Goal: Task Accomplishment & Management: Manage account settings

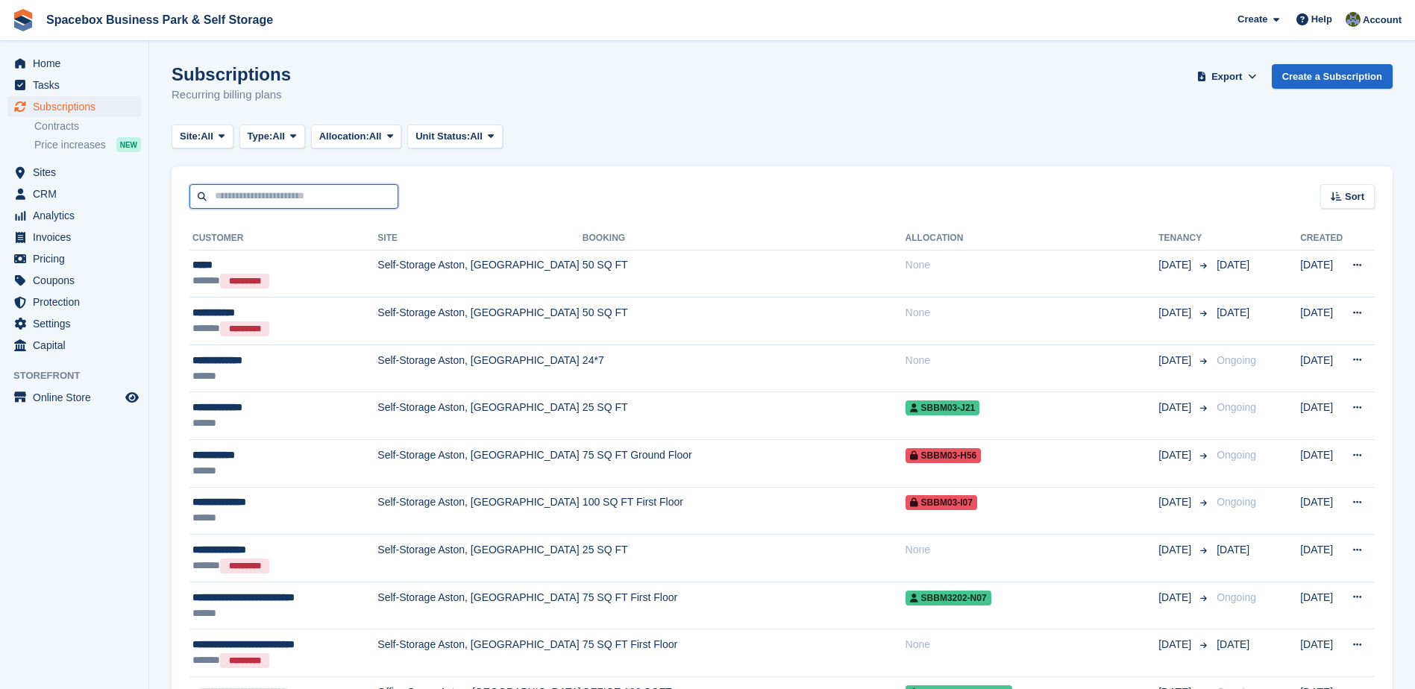
click at [332, 207] on input "text" at bounding box center [294, 196] width 209 height 25
type input "******"
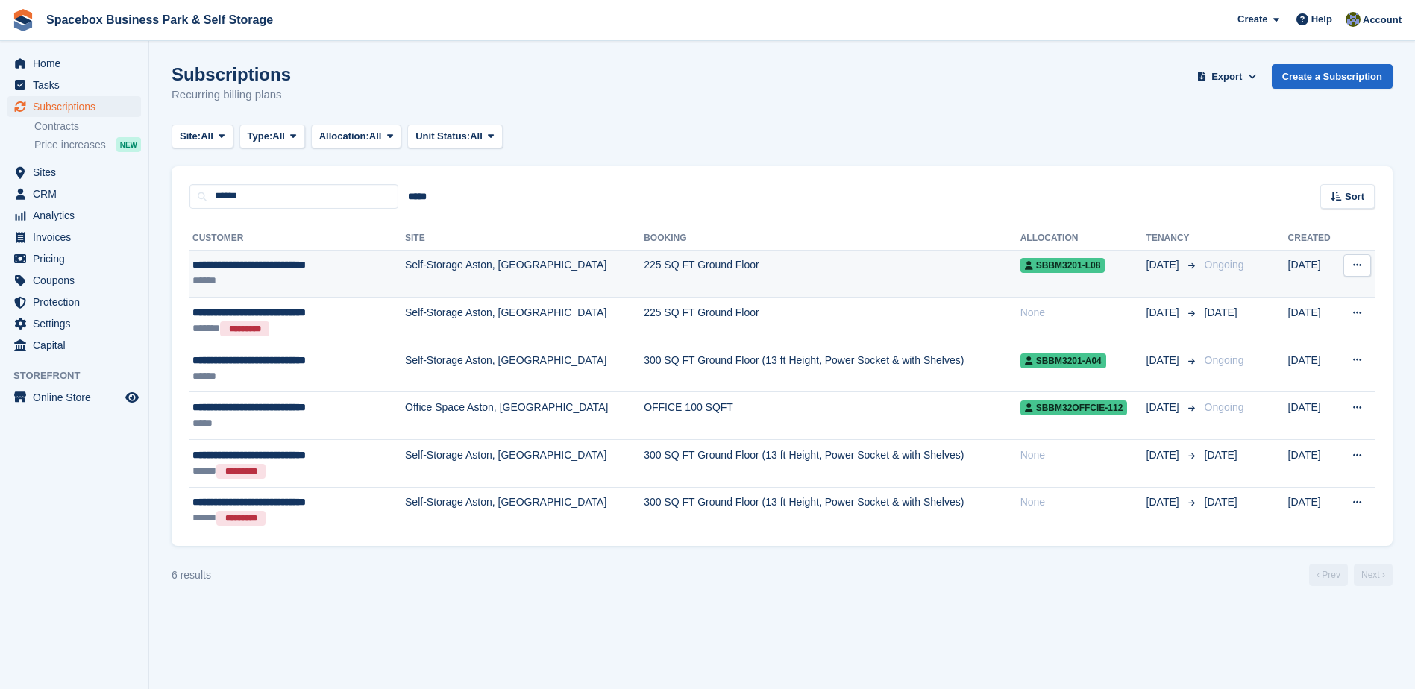
click at [474, 271] on td "Self-Storage Aston, [GEOGRAPHIC_DATA]" at bounding box center [524, 274] width 239 height 48
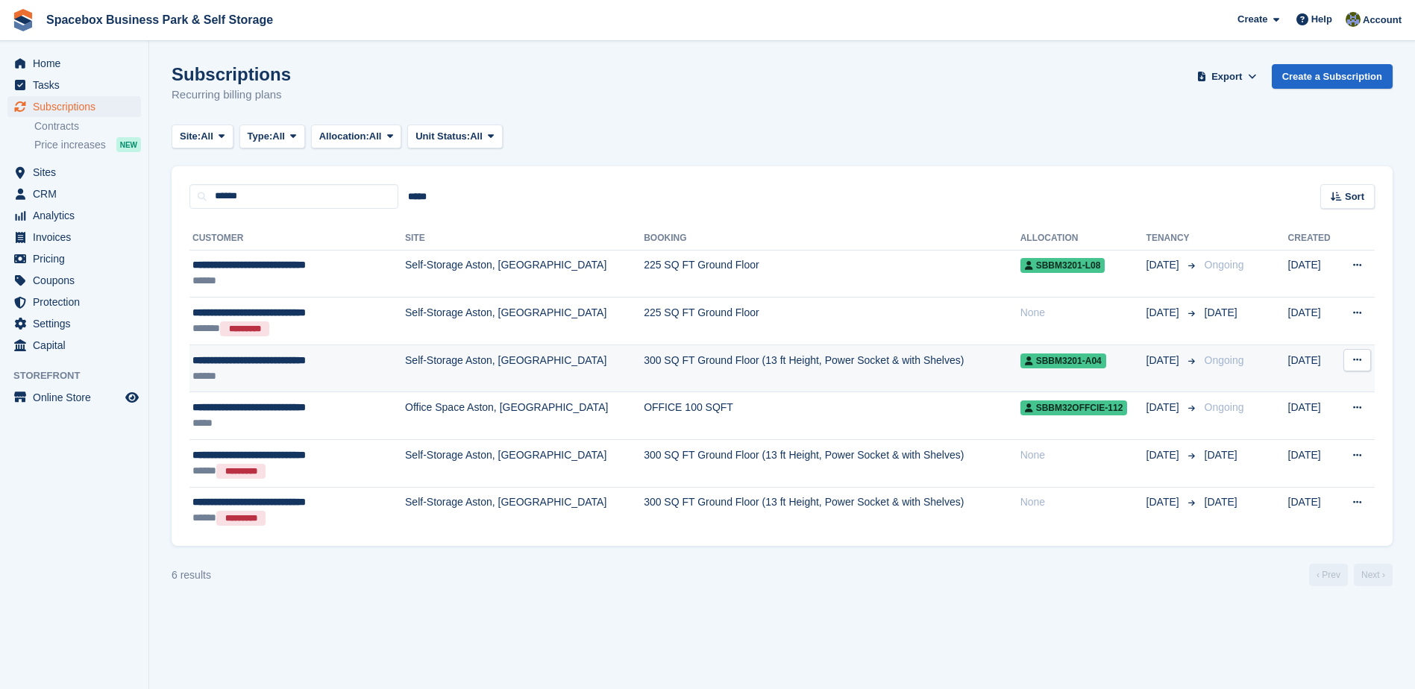
click at [525, 357] on td "Self-Storage Aston, [GEOGRAPHIC_DATA]" at bounding box center [524, 369] width 239 height 48
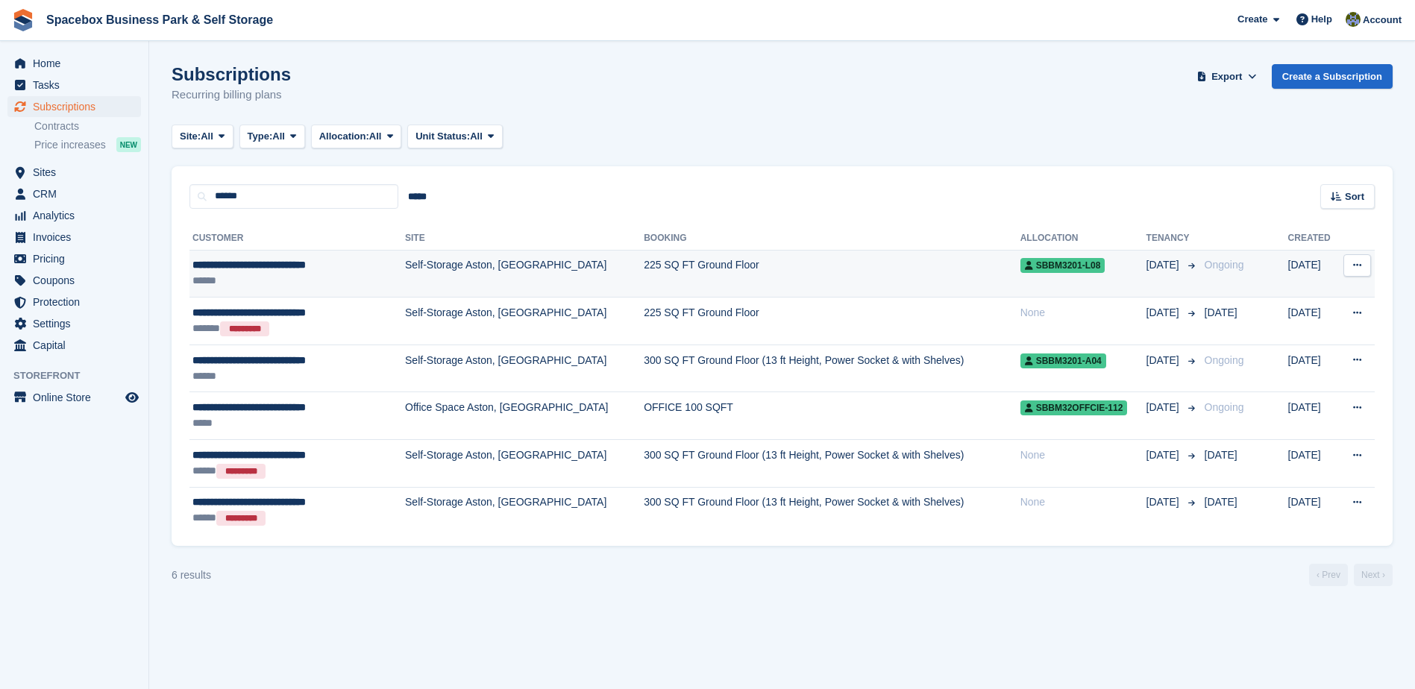
click at [415, 269] on td "Self-Storage Aston, [GEOGRAPHIC_DATA]" at bounding box center [524, 274] width 239 height 48
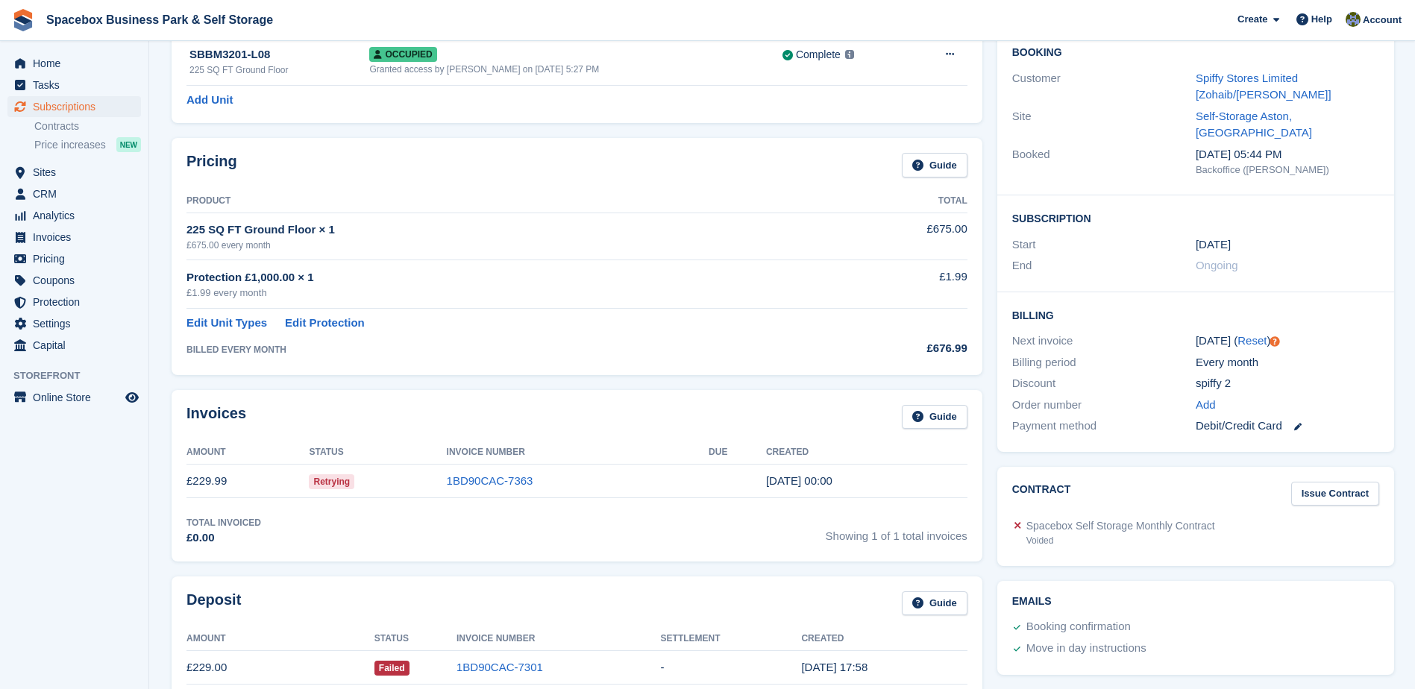
scroll to position [75, 0]
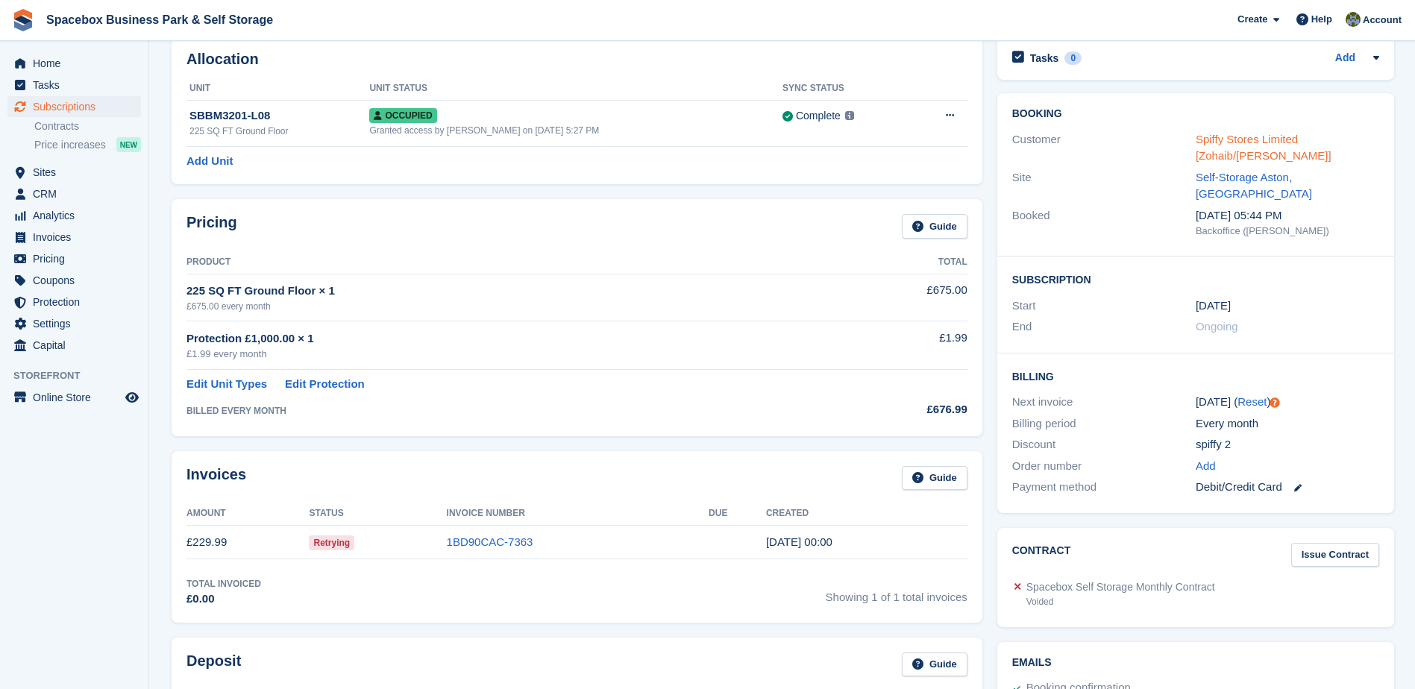
click at [1227, 137] on link "Spiffy Stores Limited [Zohaib/[PERSON_NAME]]" at bounding box center [1264, 148] width 136 height 30
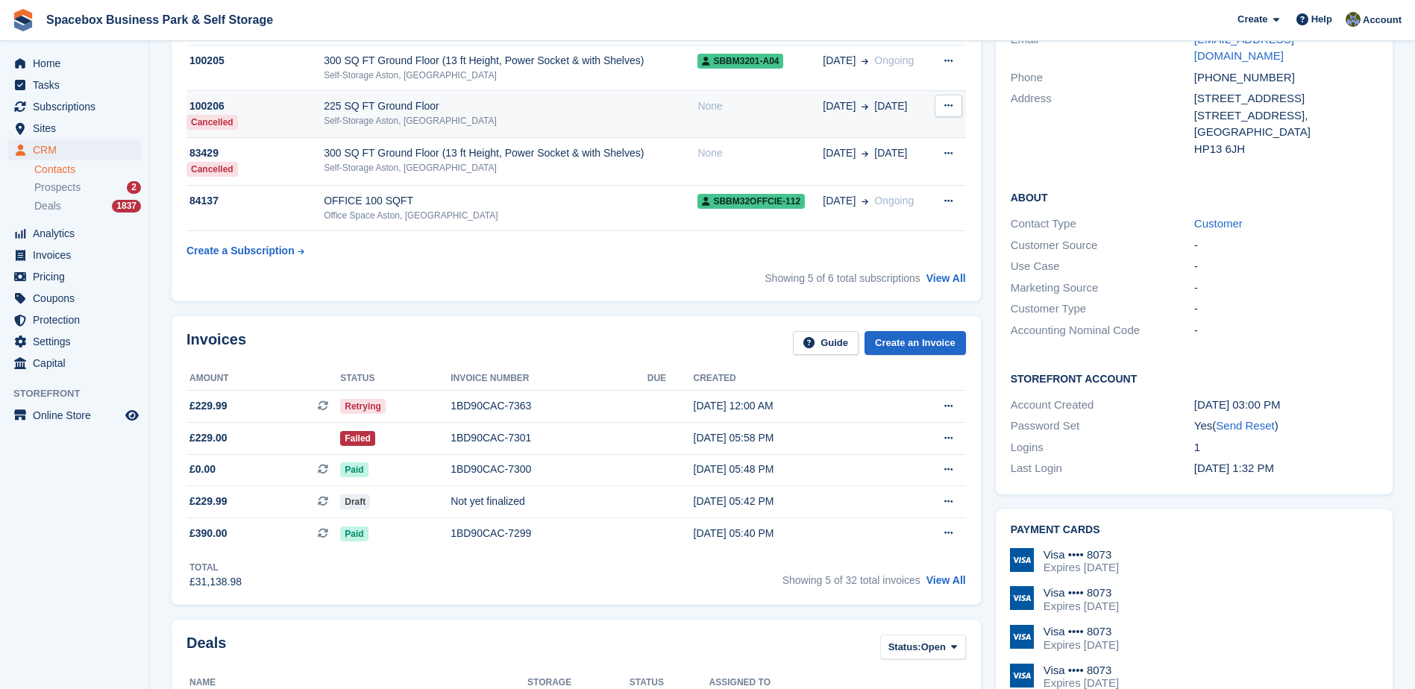
scroll to position [75, 0]
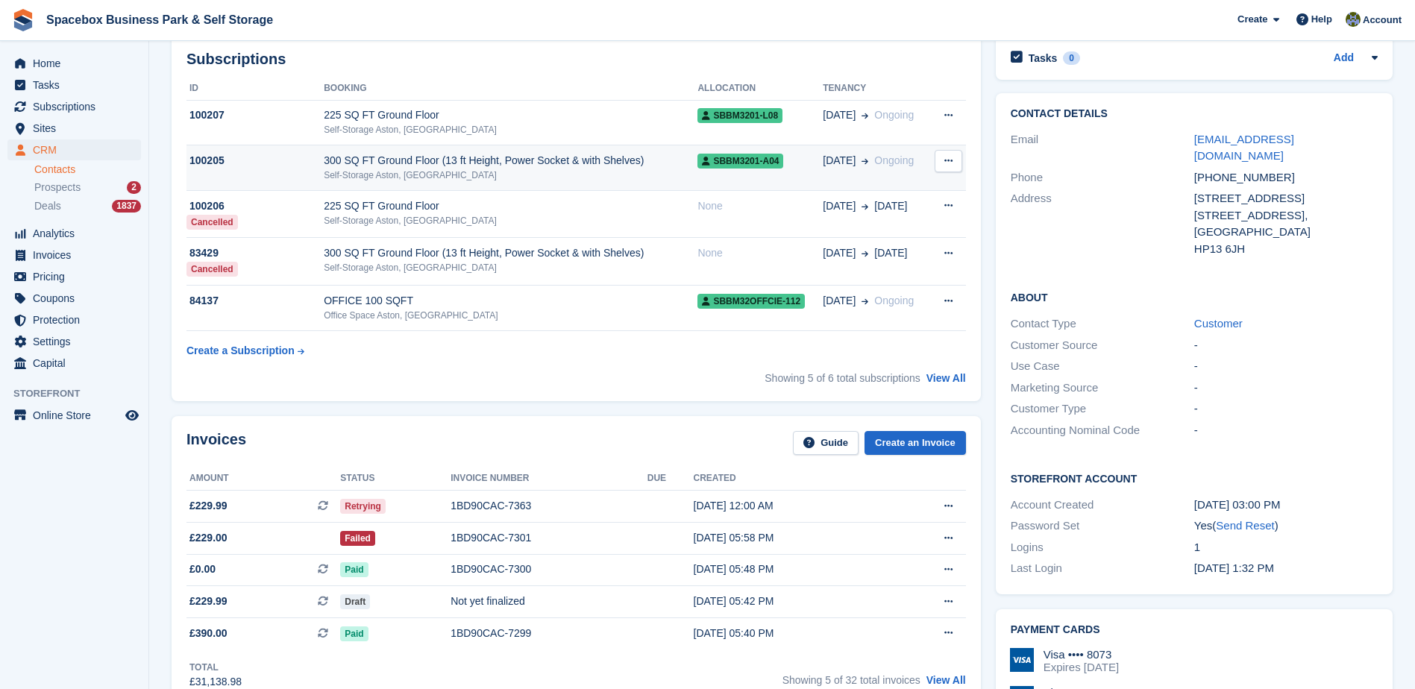
click at [444, 149] on td "300 SQ FT Ground Floor (13 ft Height, Power Socket & with Shelves) Self-Storage…" at bounding box center [511, 168] width 374 height 46
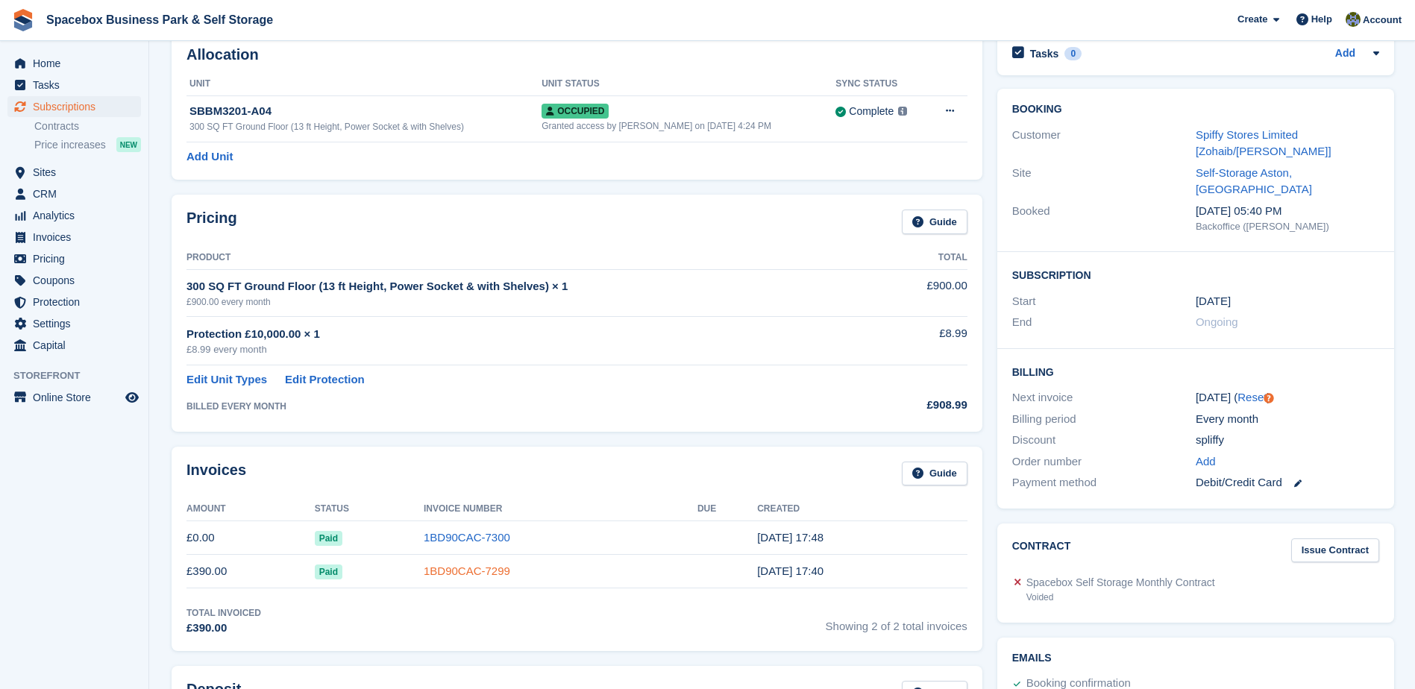
scroll to position [75, 0]
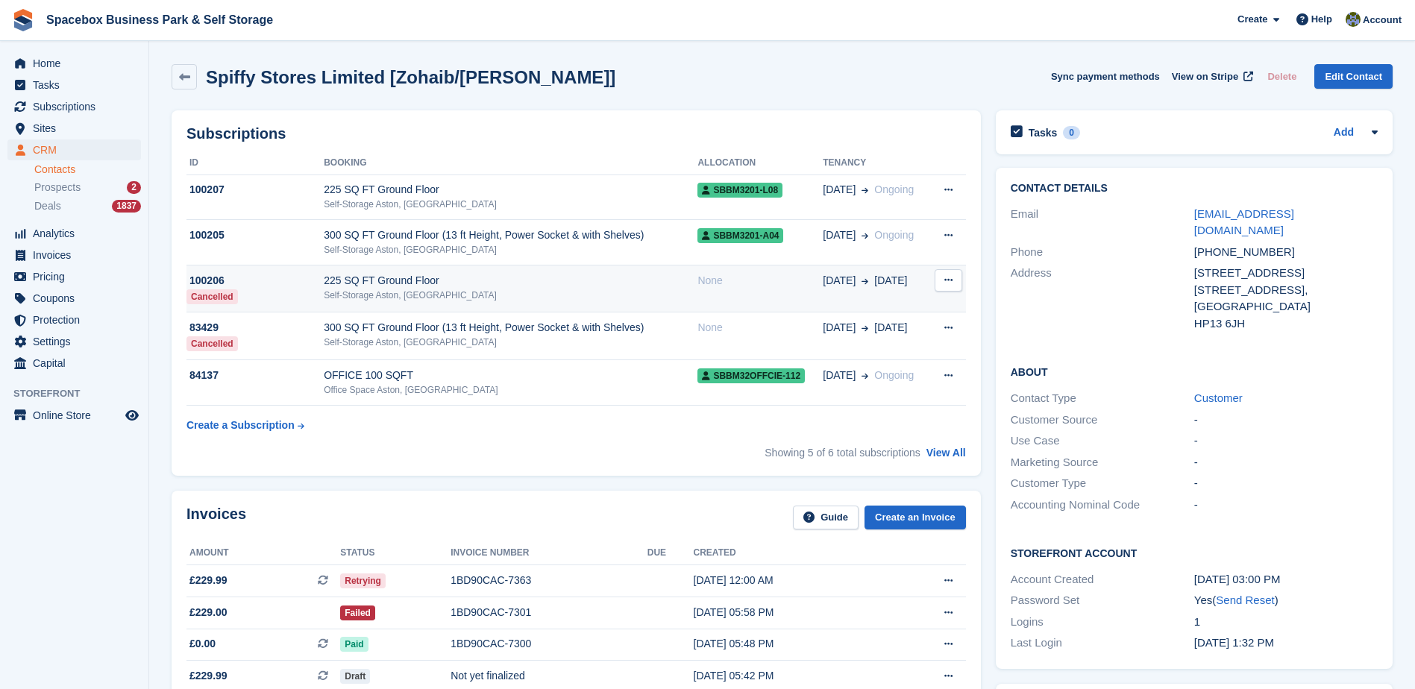
scroll to position [75, 0]
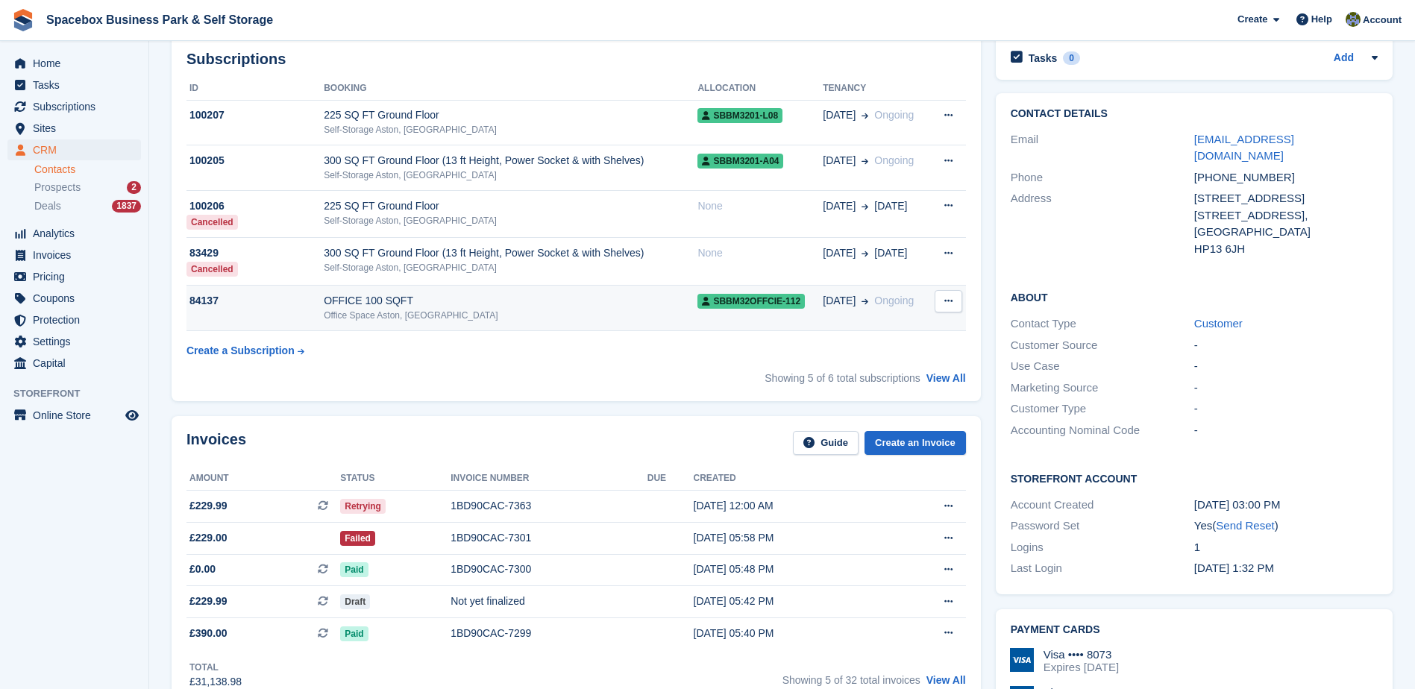
click at [423, 295] on div "OFFICE 100 SQFT" at bounding box center [511, 301] width 374 height 16
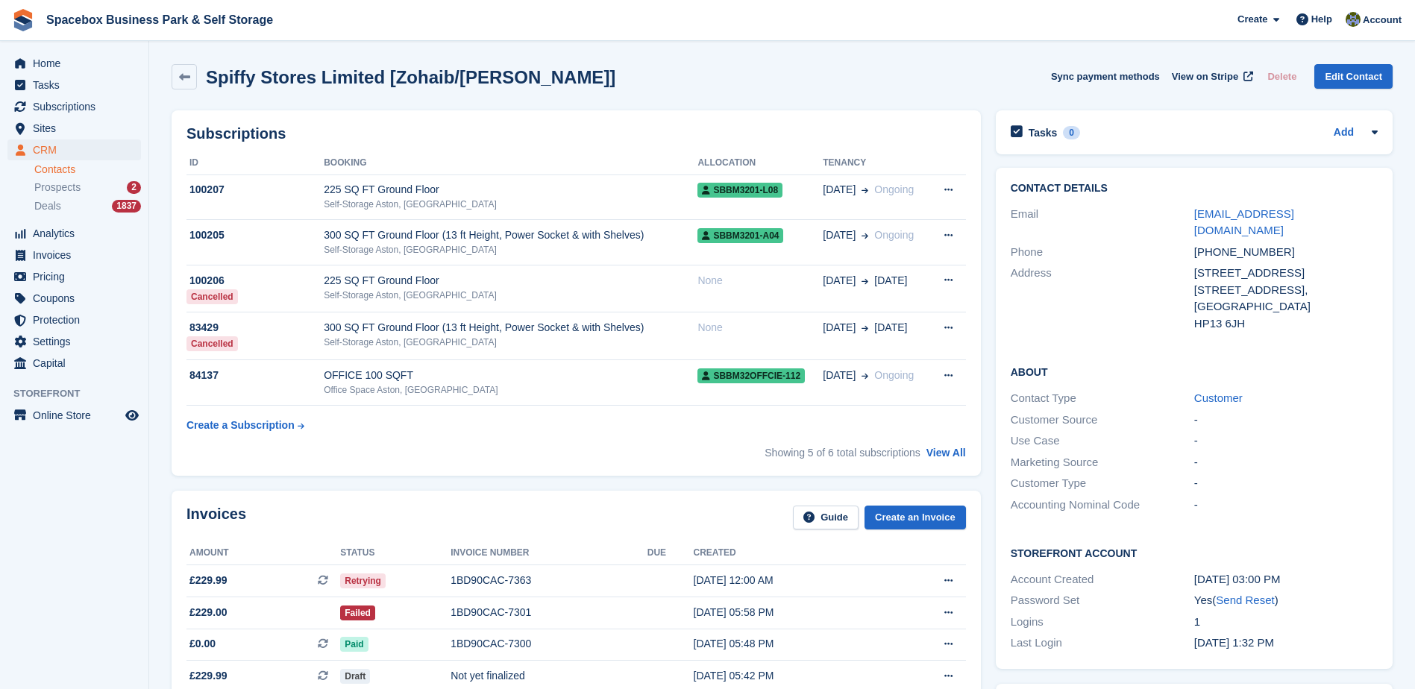
scroll to position [75, 0]
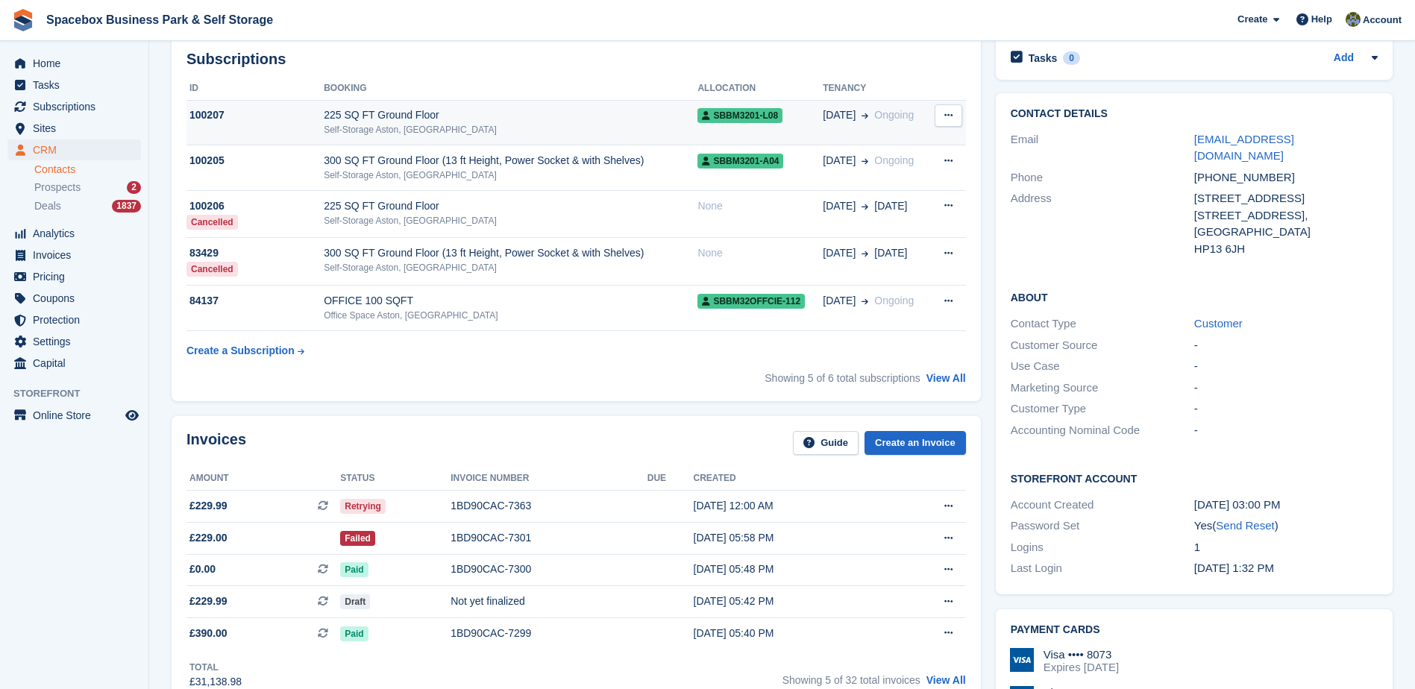
drag, startPoint x: 363, startPoint y: 90, endPoint x: 368, endPoint y: 104, distance: 14.9
click at [364, 99] on th "Booking" at bounding box center [511, 89] width 374 height 24
click at [371, 117] on div "225 SQ FT Ground Floor" at bounding box center [511, 115] width 374 height 16
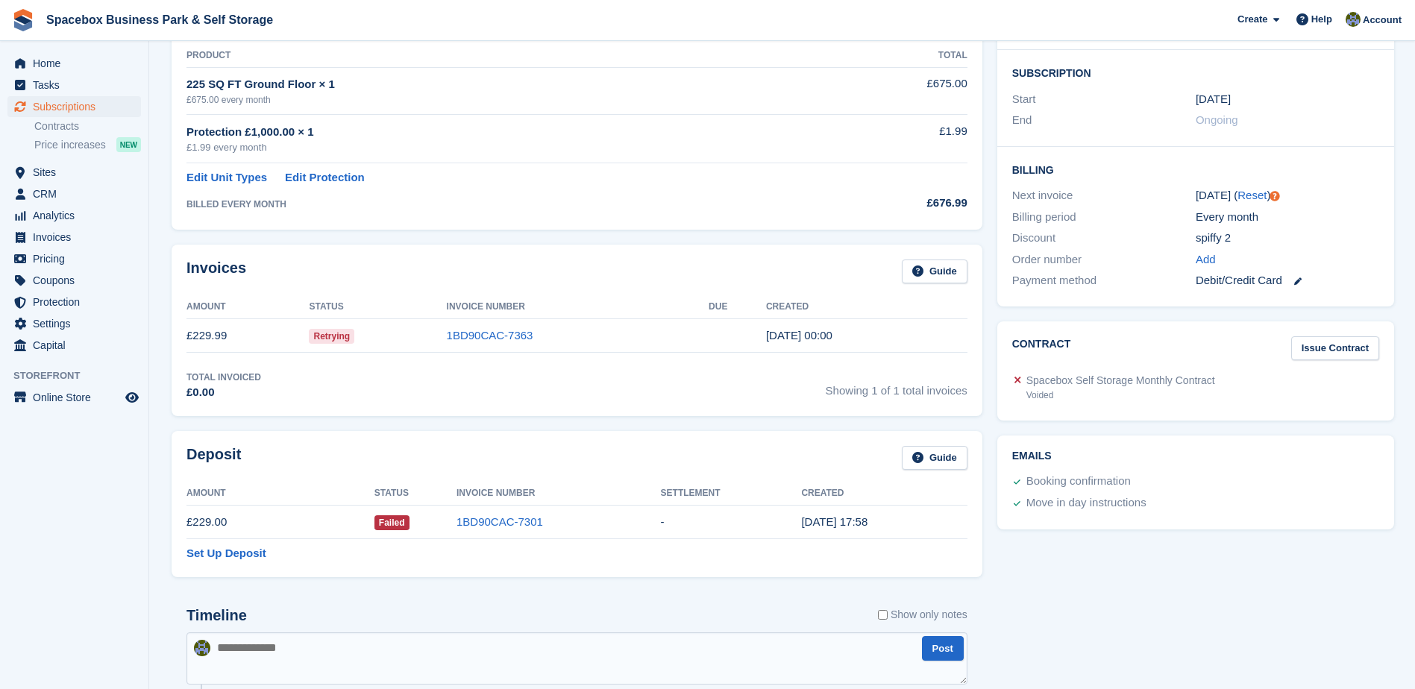
scroll to position [373, 0]
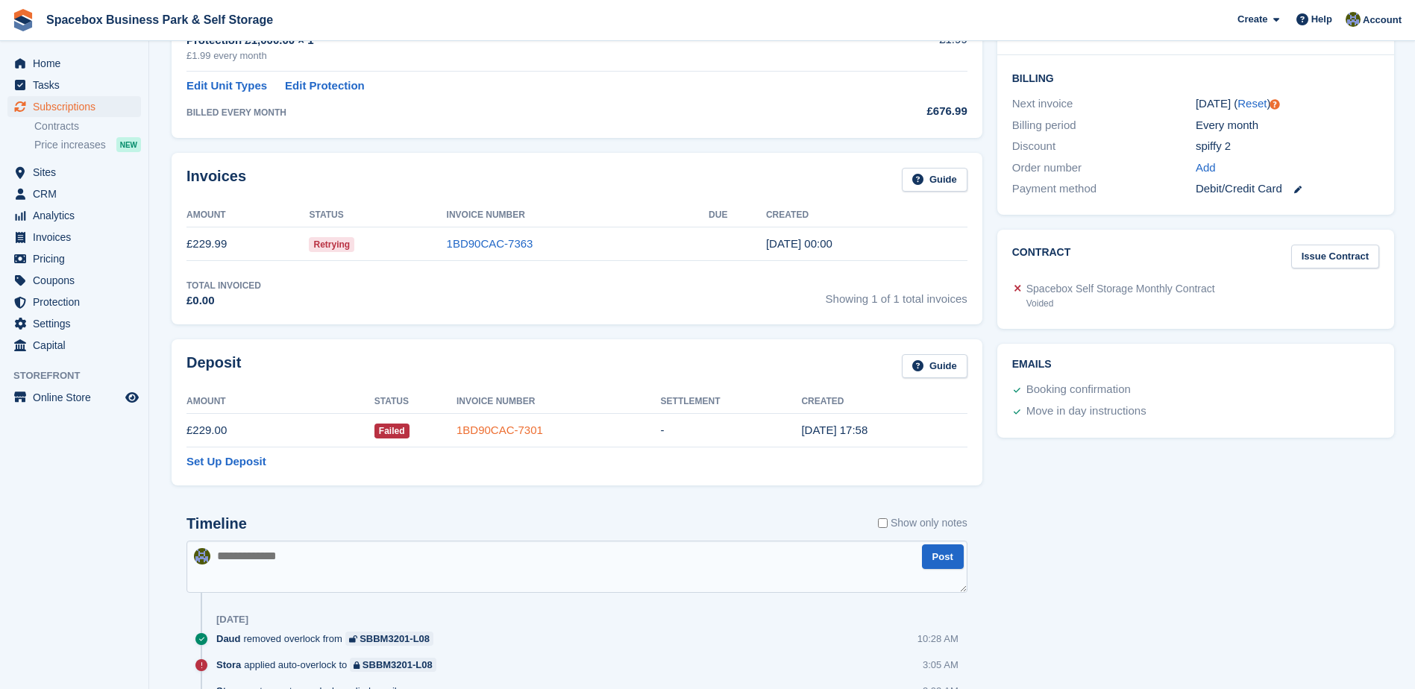
click at [512, 424] on link "1BD90CAC-7301" at bounding box center [500, 430] width 87 height 13
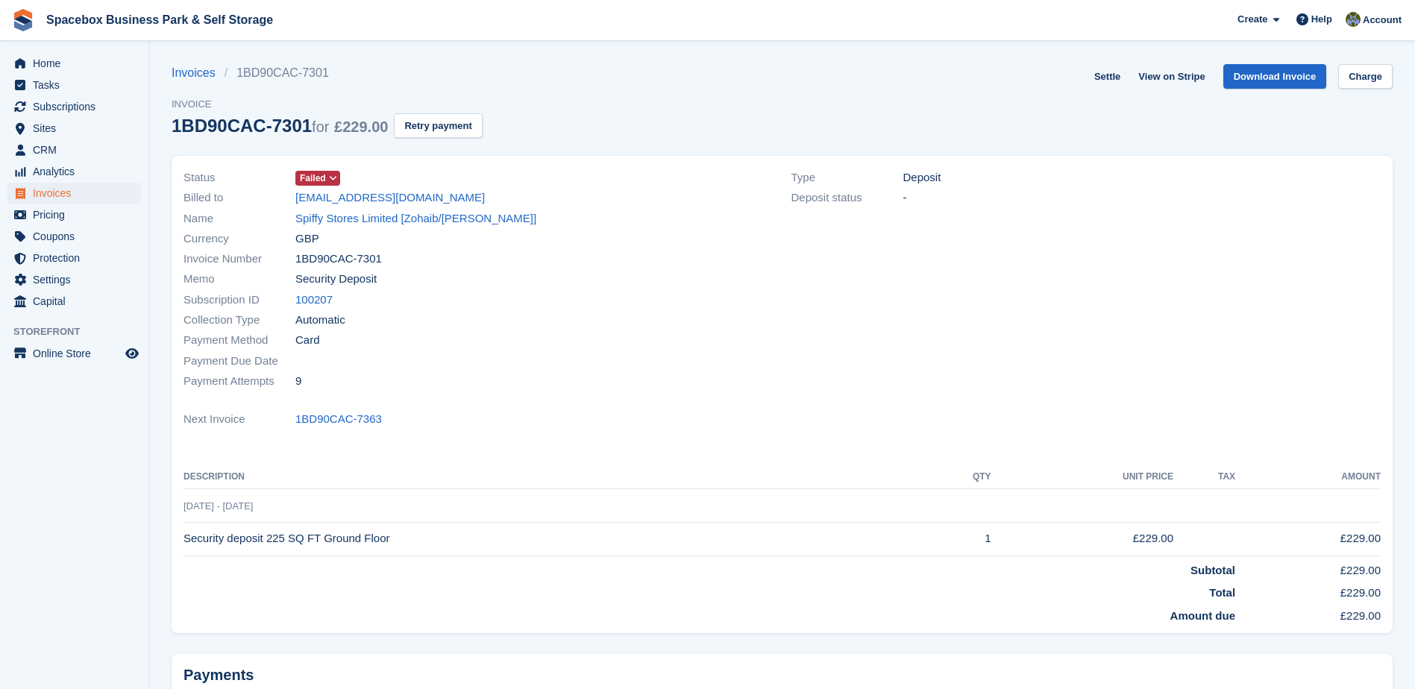
click at [312, 181] on span "Failed" at bounding box center [313, 178] width 26 height 13
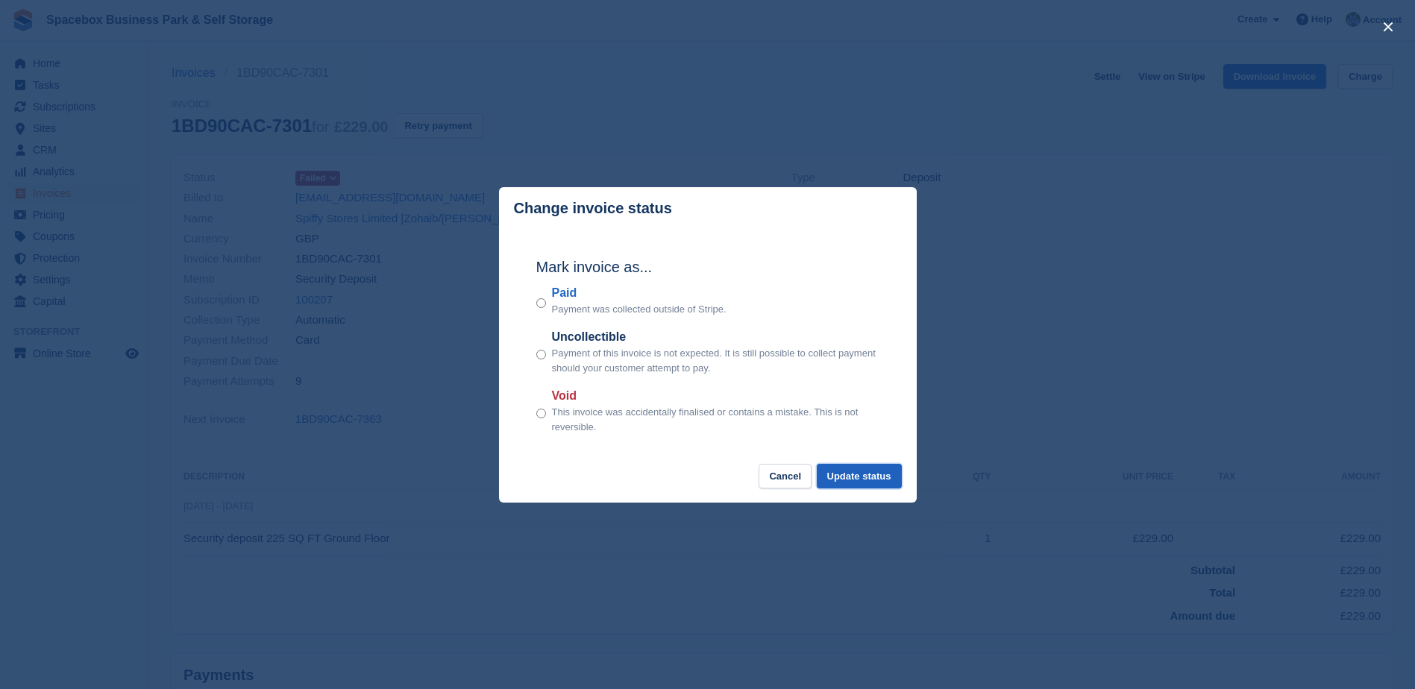
click at [869, 486] on button "Update status" at bounding box center [859, 476] width 85 height 25
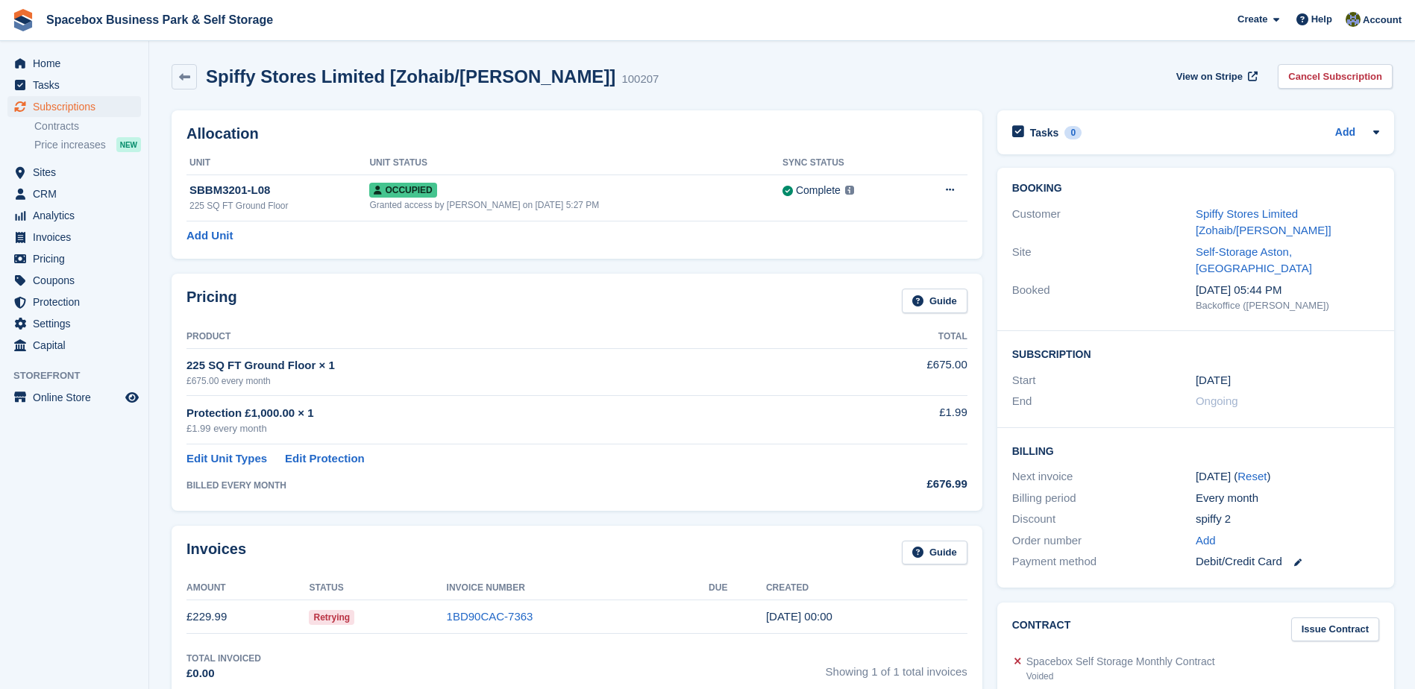
scroll to position [272, 0]
